Goal: Task Accomplishment & Management: Manage account settings

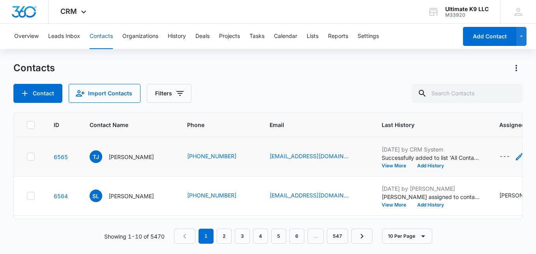
click at [504, 155] on div "---" at bounding box center [505, 156] width 11 height 9
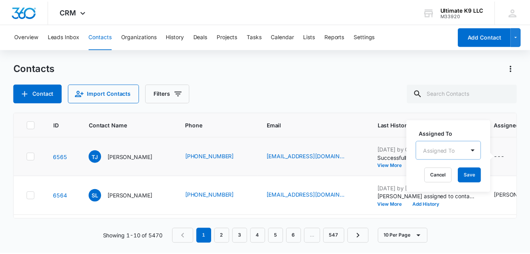
scroll to position [9, 0]
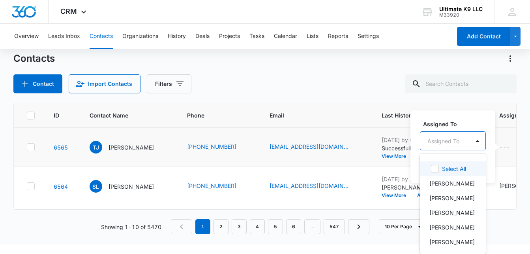
click at [451, 149] on div "Assigned To" at bounding box center [445, 141] width 49 height 18
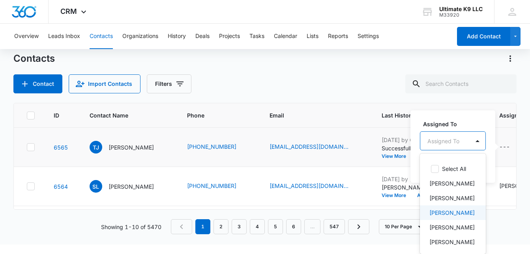
click at [451, 212] on p "[PERSON_NAME]" at bounding box center [452, 212] width 45 height 8
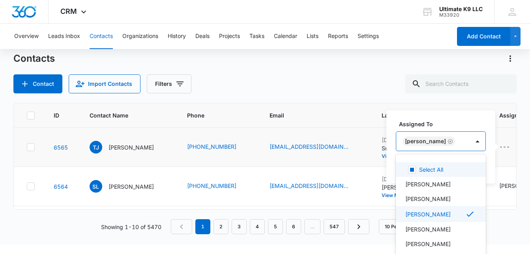
click at [461, 142] on div "[PERSON_NAME]" at bounding box center [432, 140] width 73 height 19
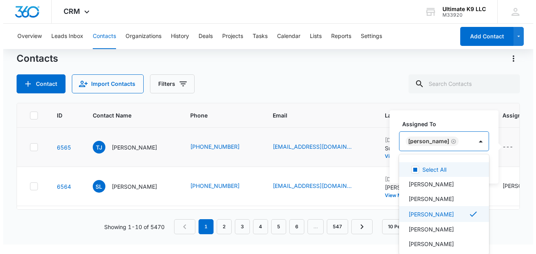
scroll to position [0, 0]
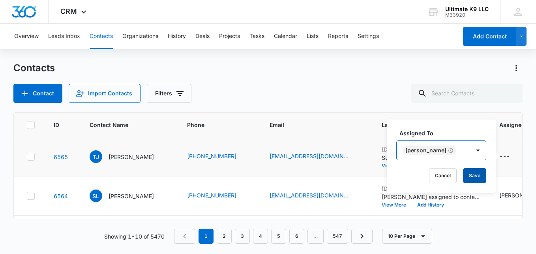
click at [475, 173] on button "Save" at bounding box center [474, 175] width 23 height 15
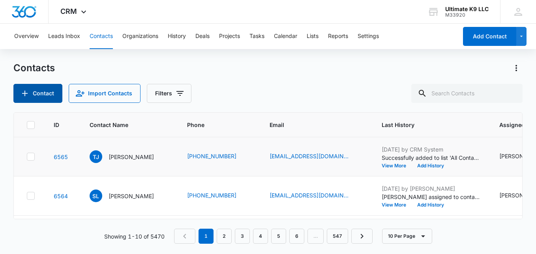
click at [34, 92] on button "Contact" at bounding box center [37, 93] width 49 height 19
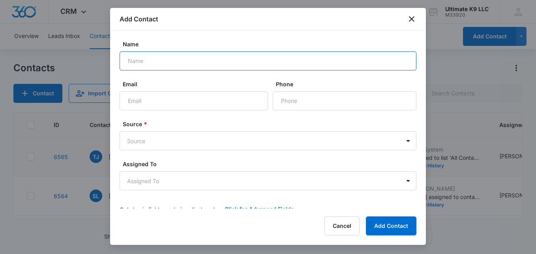
click at [164, 63] on input "Name" at bounding box center [268, 60] width 297 height 19
type input "[PERSON_NAME]"
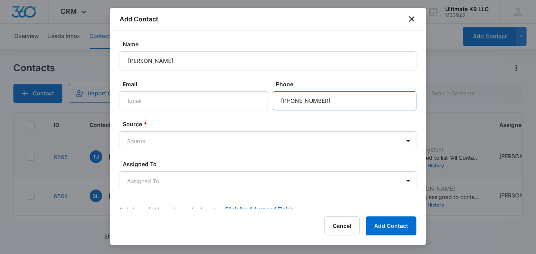
type input "[PHONE_NUMBER]"
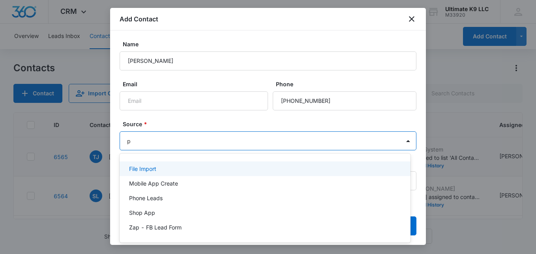
type input "ph"
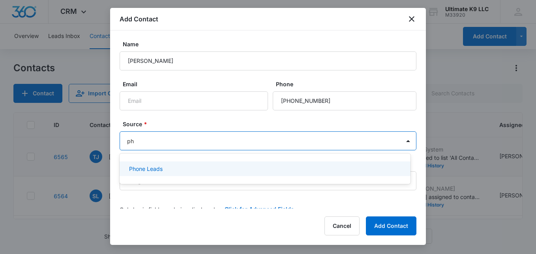
click at [159, 167] on p "Phone Leads" at bounding box center [146, 168] width 34 height 8
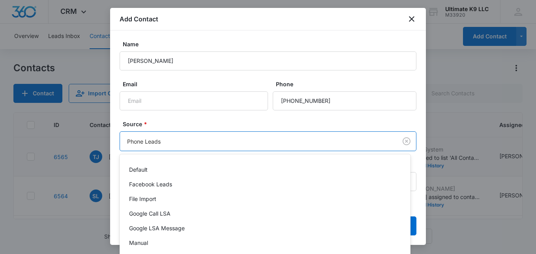
click at [173, 139] on body "CRM Apps Reputation Websites Forms CRM Email Social Shop Payments POS Content A…" at bounding box center [268, 127] width 536 height 254
click at [182, 145] on div at bounding box center [268, 127] width 536 height 254
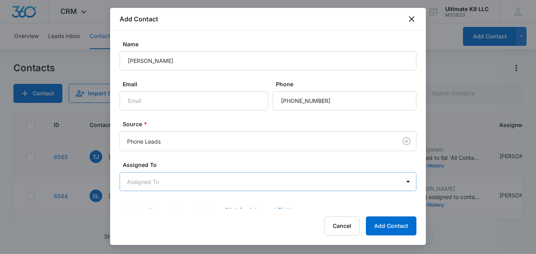
click at [166, 180] on body "CRM Apps Reputation Websites Forms CRM Email Social Shop Payments POS Content A…" at bounding box center [268, 127] width 536 height 254
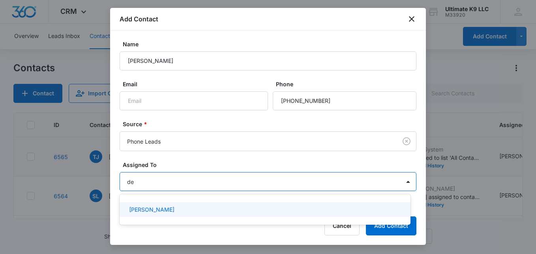
type input "dea"
click at [155, 208] on p "[PERSON_NAME]" at bounding box center [151, 209] width 45 height 8
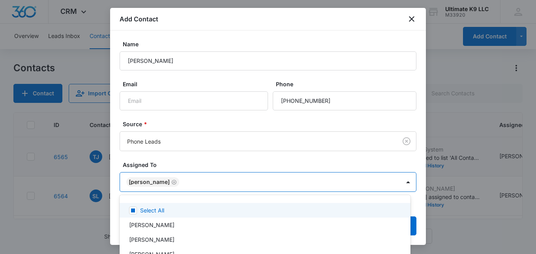
click at [183, 177] on div at bounding box center [268, 127] width 536 height 254
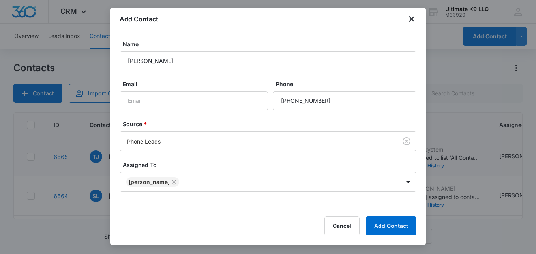
scroll to position [12, 0]
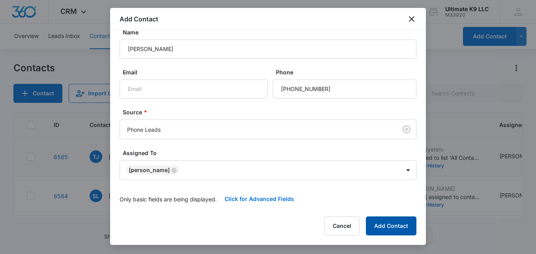
click at [389, 222] on button "Add Contact" at bounding box center [391, 225] width 51 height 19
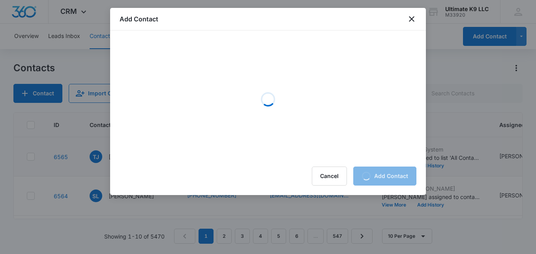
scroll to position [0, 0]
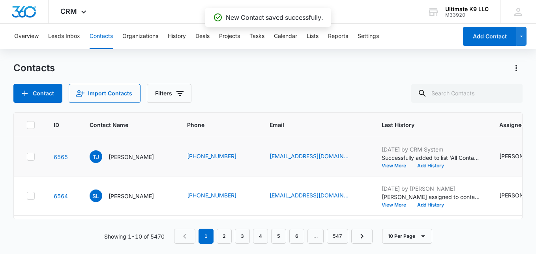
click at [426, 166] on button "Add History" at bounding box center [431, 165] width 38 height 5
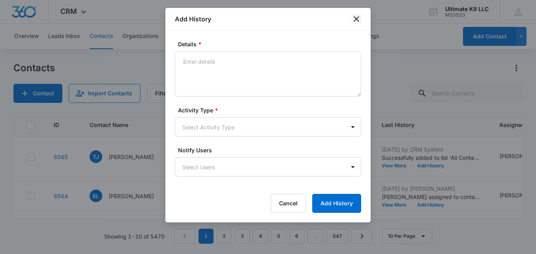
click at [359, 19] on icon "close" at bounding box center [356, 18] width 9 height 9
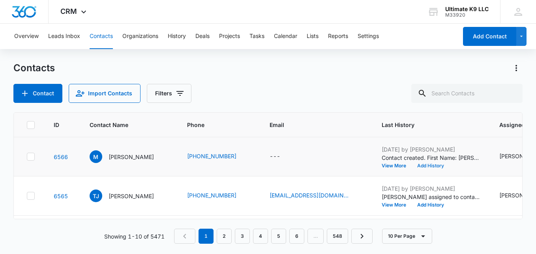
click at [434, 166] on button "Add History" at bounding box center [431, 165] width 38 height 5
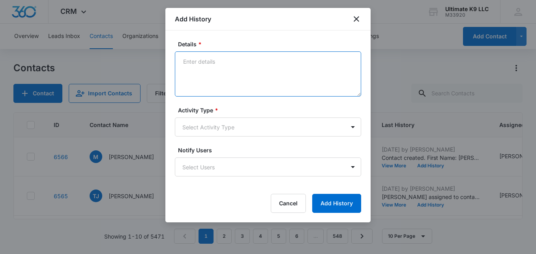
click at [256, 64] on textarea "Details *" at bounding box center [268, 73] width 186 height 45
type textarea "Waldorf Cane Corso 3 mos"
click at [273, 121] on body "CRM Apps Reputation Websites Forms CRM Email Social Shop Payments POS Content A…" at bounding box center [268, 127] width 536 height 254
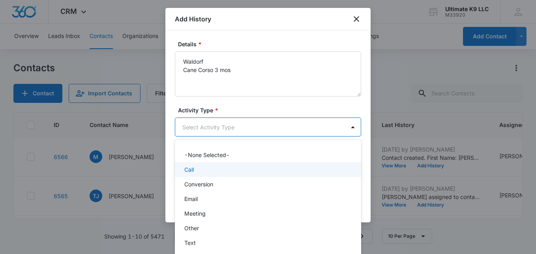
click at [202, 165] on div "Call" at bounding box center [267, 169] width 166 height 8
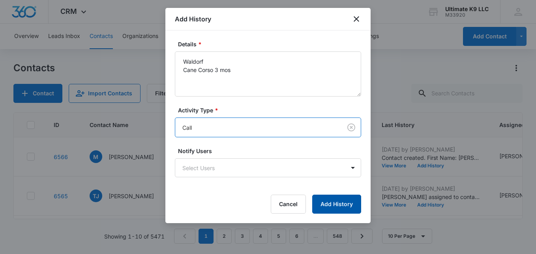
click at [333, 207] on button "Add History" at bounding box center [336, 203] width 49 height 19
